Goal: Task Accomplishment & Management: Manage account settings

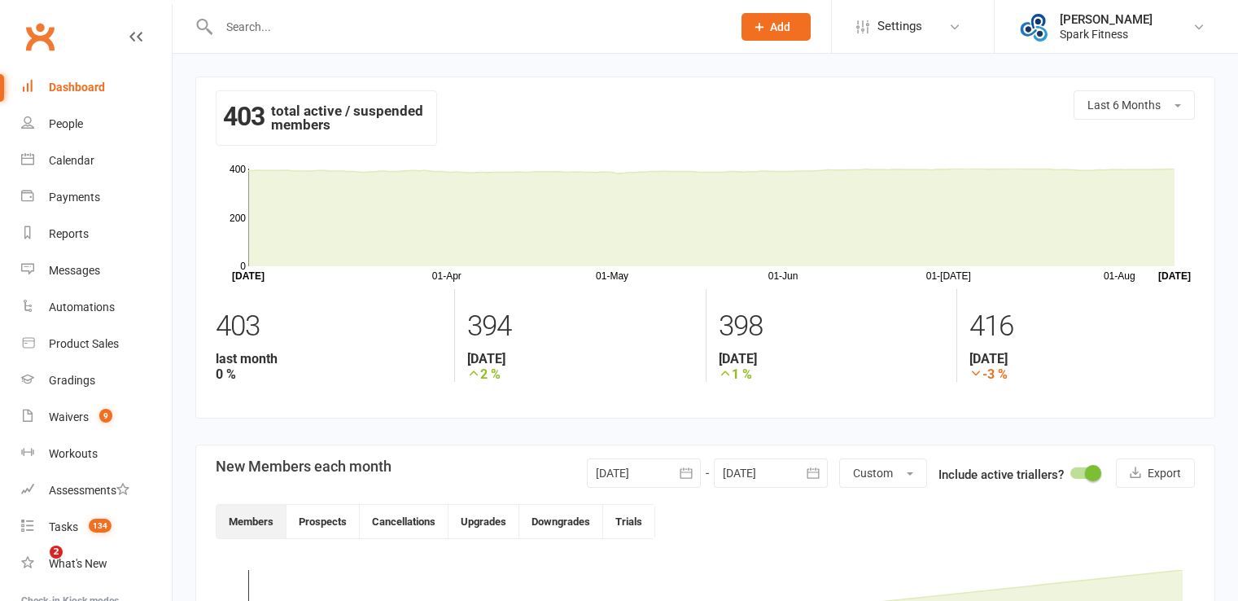
click at [94, 86] on div "Dashboard" at bounding box center [77, 87] width 56 height 13
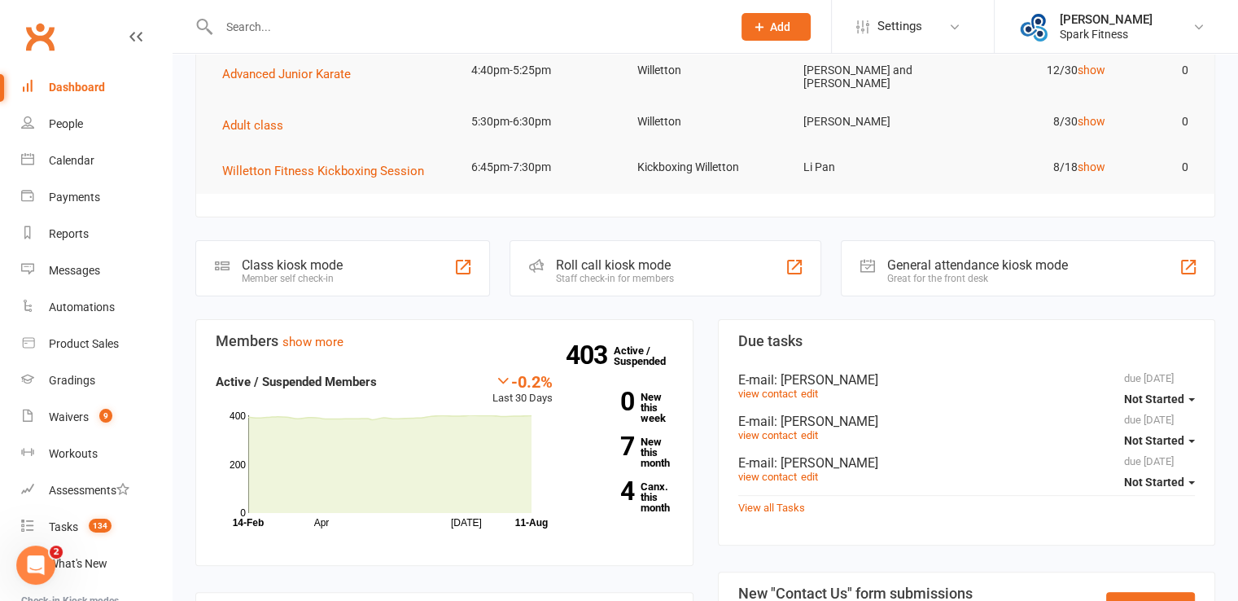
scroll to position [244, 0]
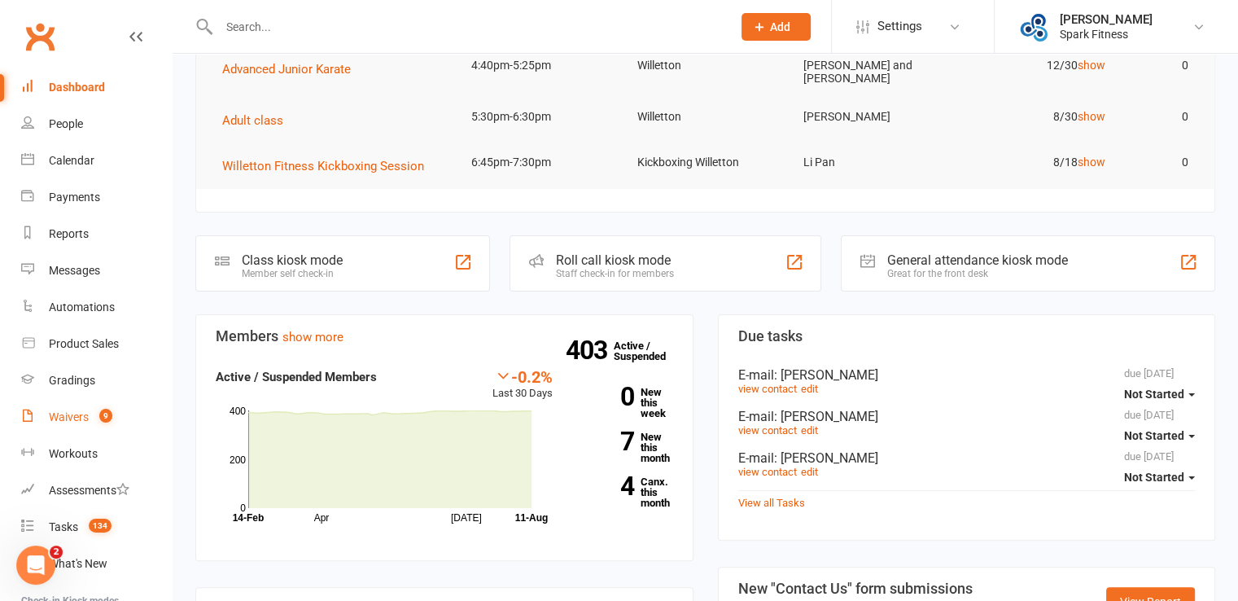
click at [94, 417] on count-badge "9" at bounding box center [101, 416] width 21 height 13
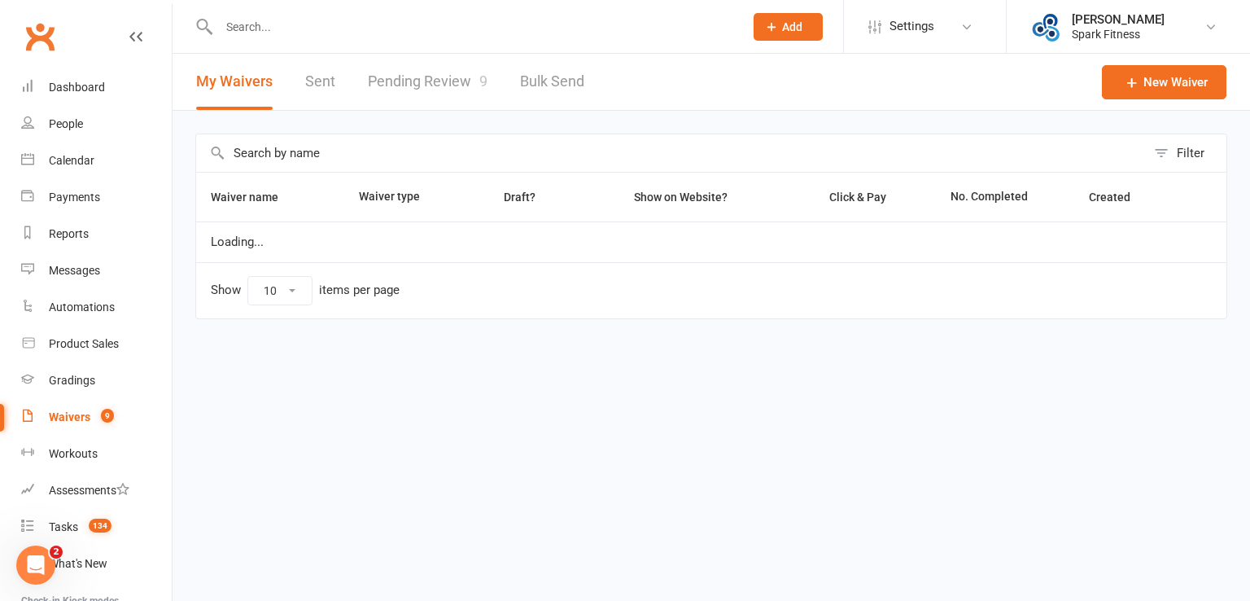
click at [461, 72] on link "Pending Review 9" at bounding box center [428, 82] width 120 height 56
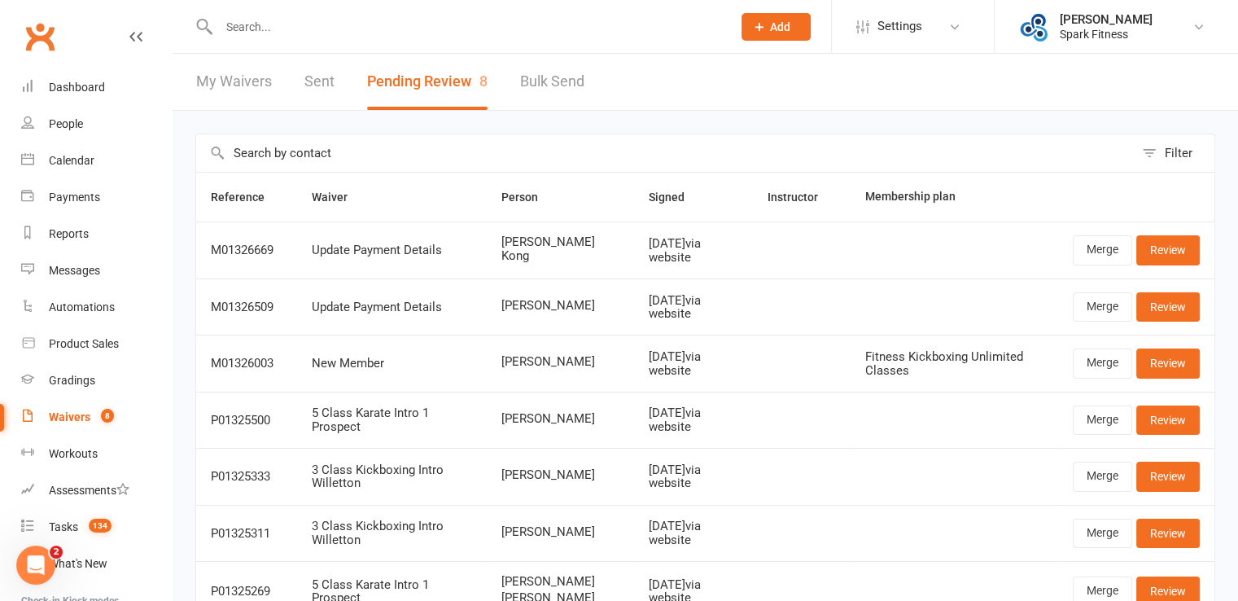
click at [243, 76] on link "My Waivers" at bounding box center [234, 82] width 76 height 56
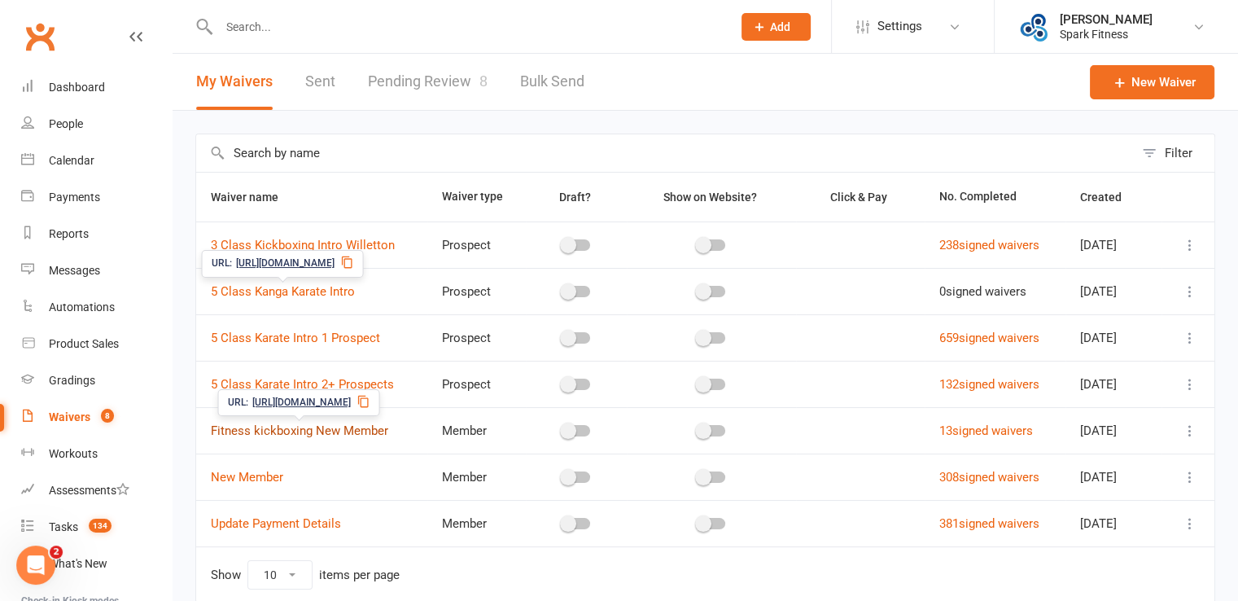
click at [347, 431] on link "Fitness kickboxing New Member" at bounding box center [299, 430] width 177 height 15
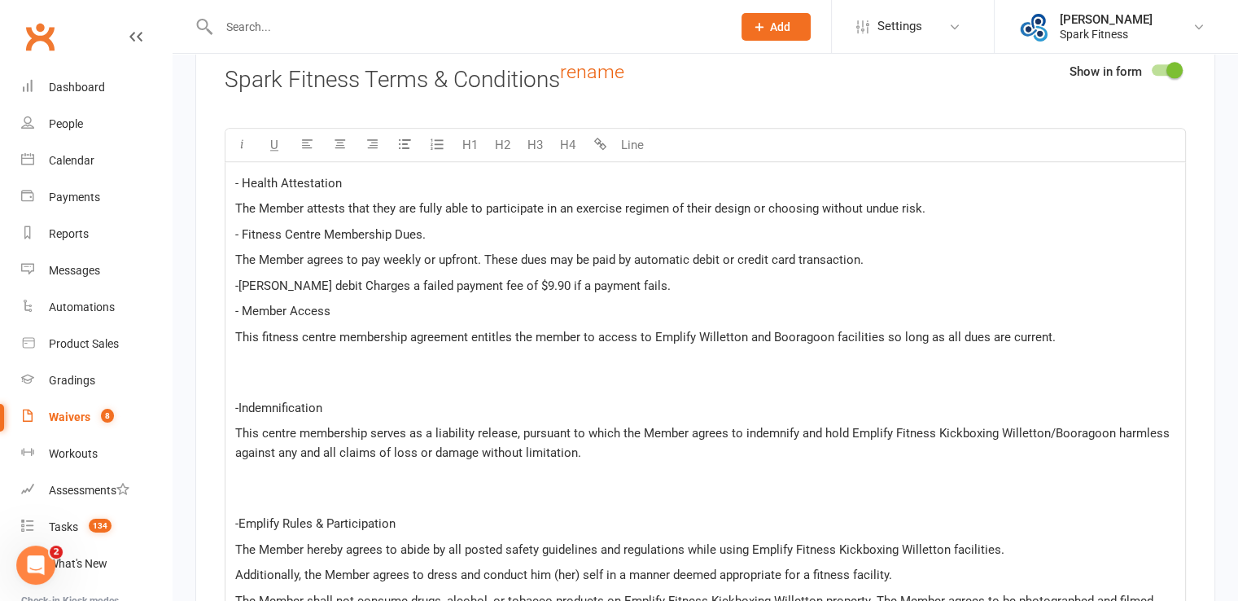
scroll to position [2209, 0]
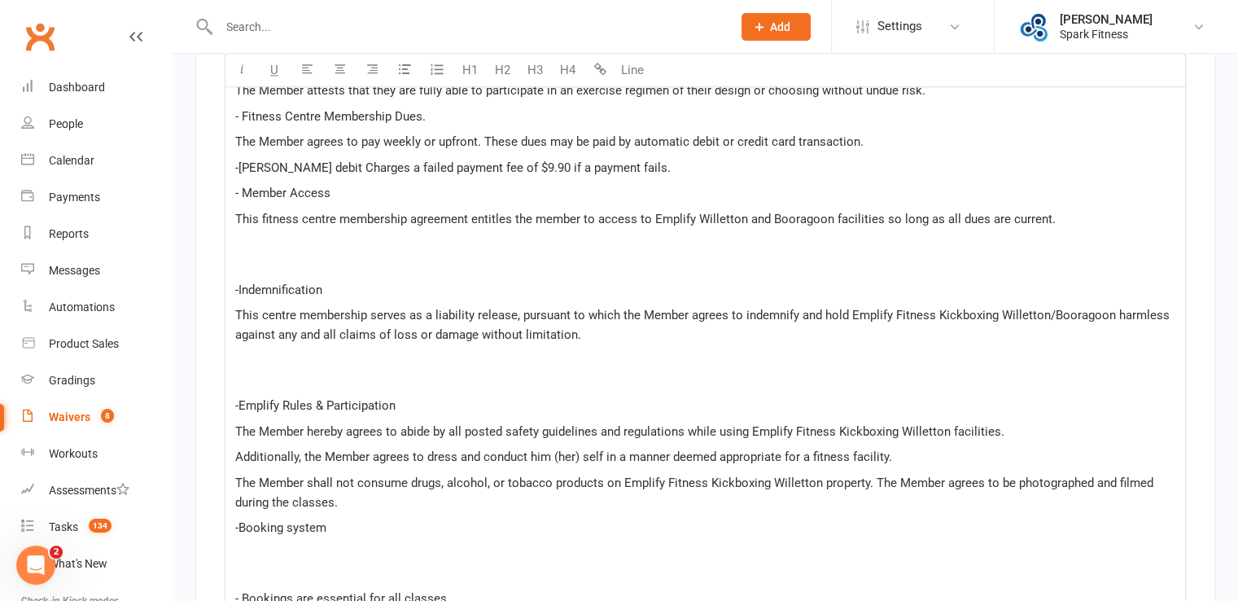
click at [864, 308] on span "This centre membership serves as a liability release, pursuant to which the Mem…" at bounding box center [703, 325] width 937 height 34
drag, startPoint x: 1036, startPoint y: 306, endPoint x: 1098, endPoint y: 308, distance: 61.9
click at [1098, 308] on span "This centre membership serves as a liability release, pursuant to which the Mem…" at bounding box center [699, 325] width 928 height 34
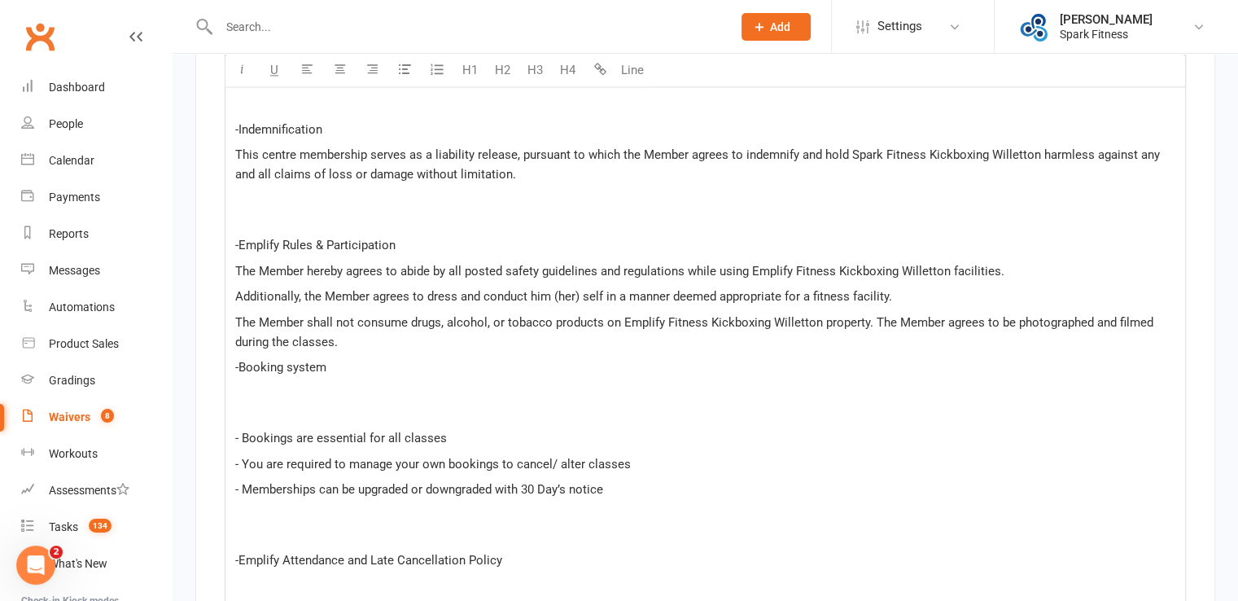
scroll to position [2372, 0]
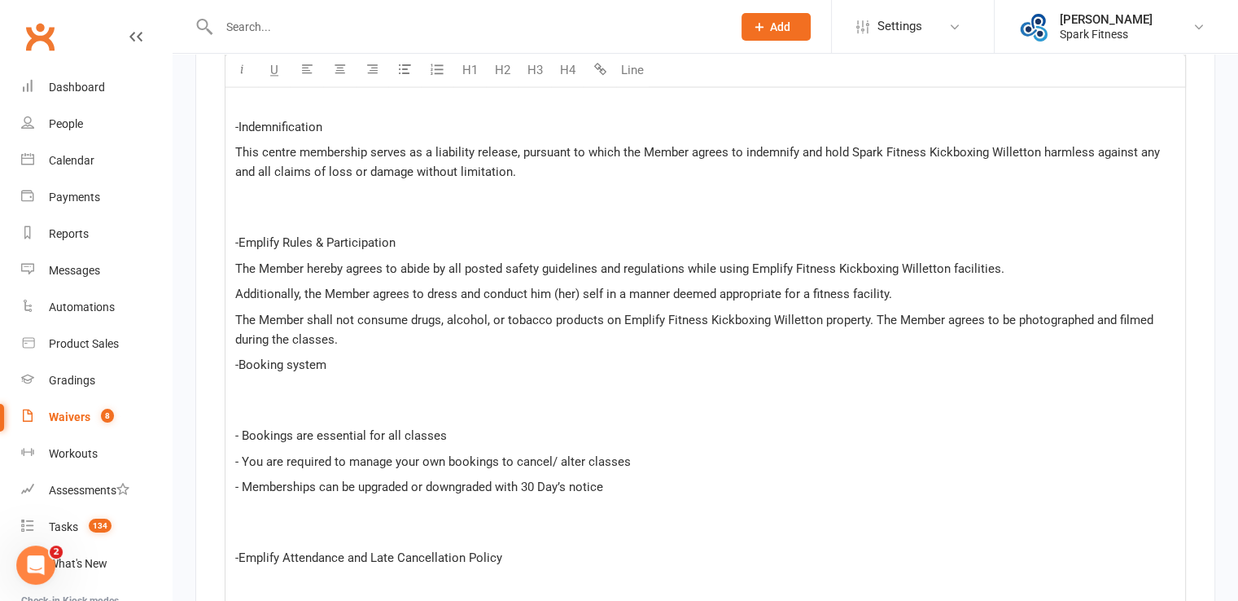
click at [264, 236] on span "-Emplify Rules & Participation" at bounding box center [315, 242] width 160 height 15
click at [765, 261] on span "The Member hereby agrees to abide by all posted safety guidelines and regulatio…" at bounding box center [619, 268] width 769 height 15
click at [641, 312] on span "The Member shall not consume drugs, alcohol, or tobacco products on Emplify Fit…" at bounding box center [695, 329] width 921 height 34
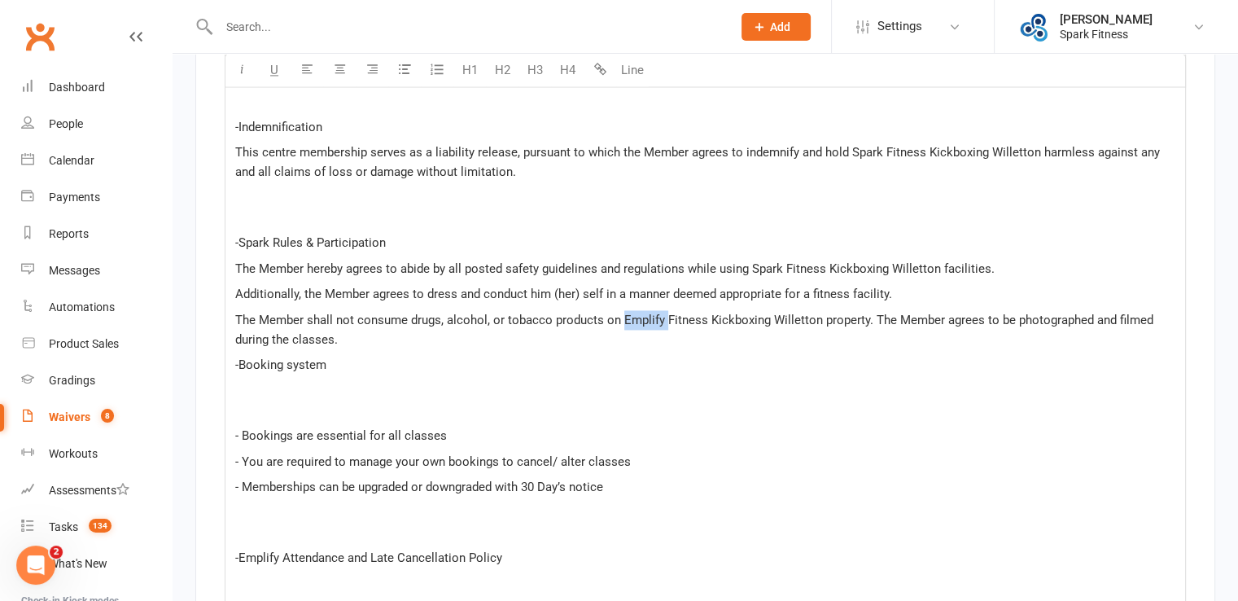
click at [641, 312] on span "The Member shall not consume drugs, alcohol, or tobacco products on Emplify Fit…" at bounding box center [695, 329] width 921 height 34
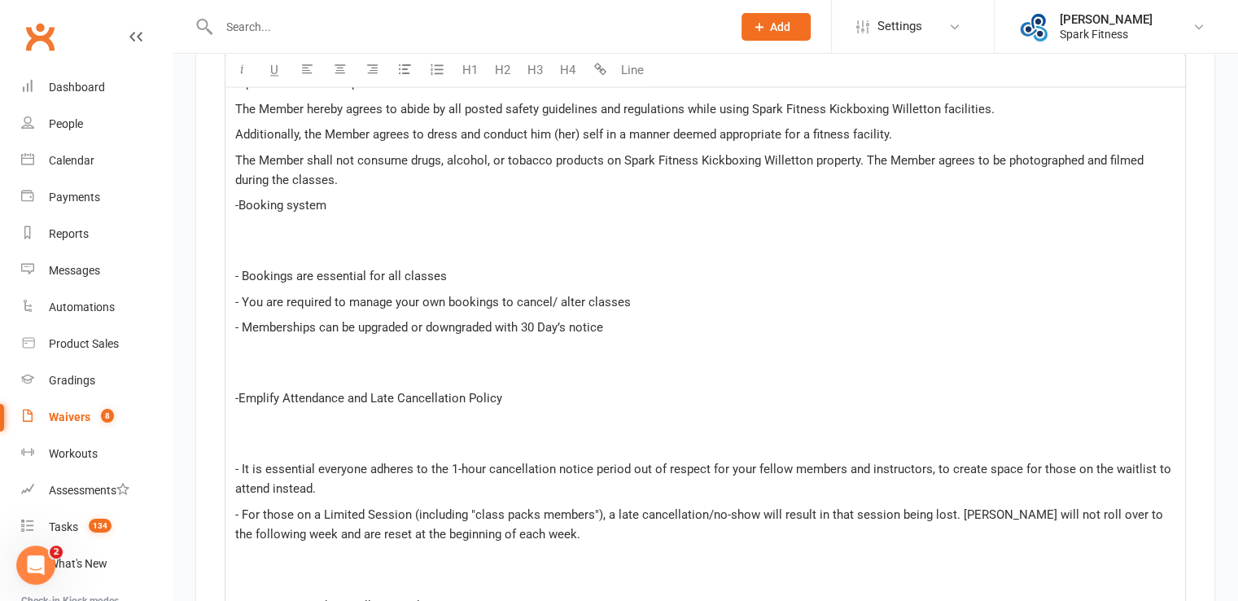
scroll to position [2535, 0]
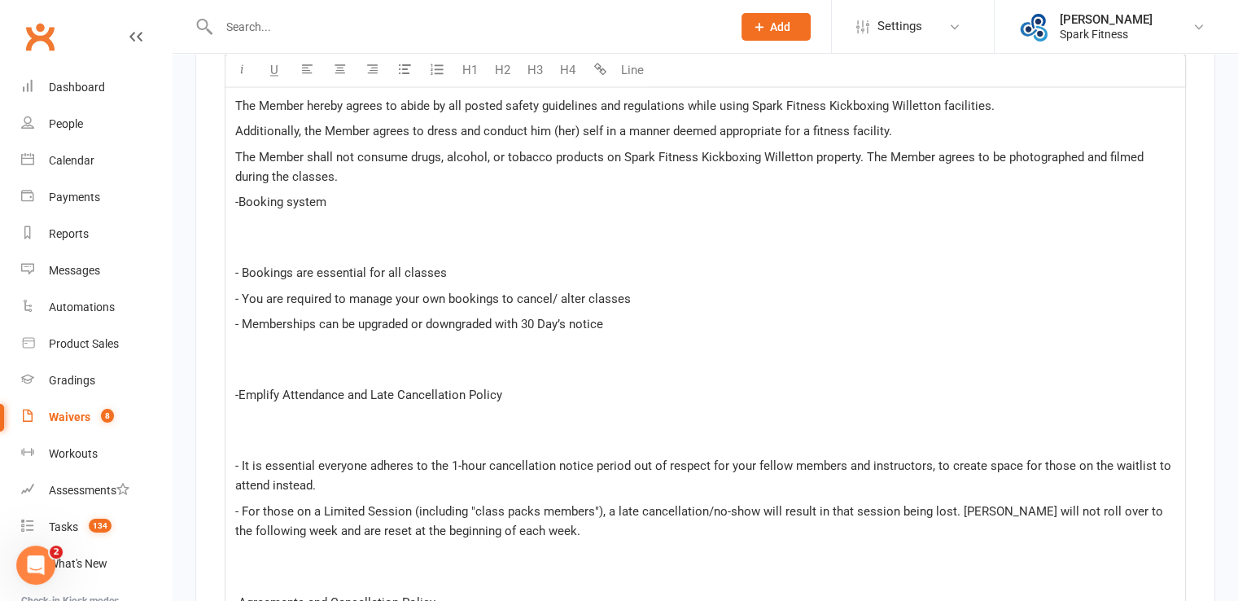
click at [269, 387] on span "-Emplify Attendance and Late Cancellation Policy" at bounding box center [368, 394] width 267 height 15
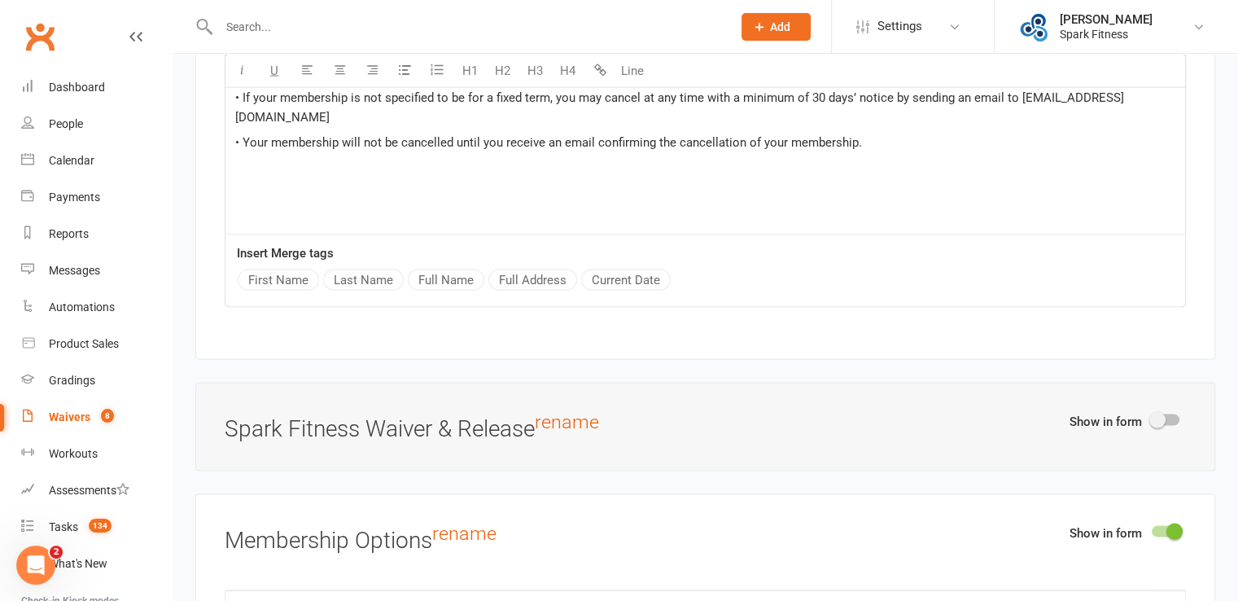
scroll to position [3209, 0]
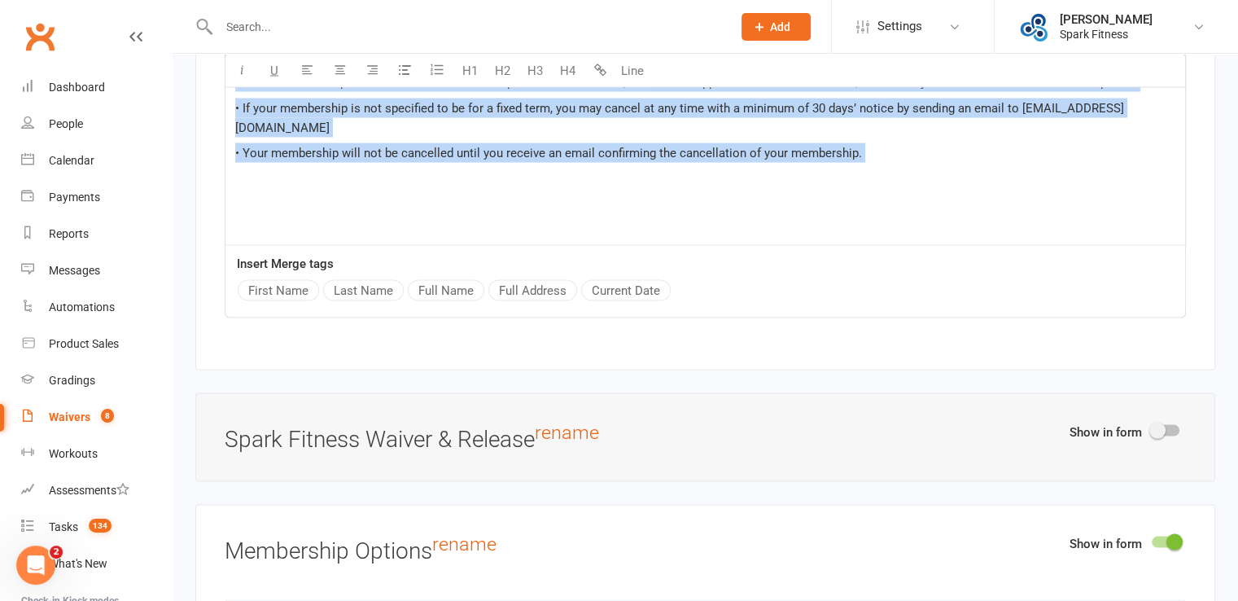
drag, startPoint x: 235, startPoint y: 216, endPoint x: 877, endPoint y: 155, distance: 645.0
copy div "- Health Attestation The Member attests that they are fully able to participate…"
